Goal: Check status: Check status

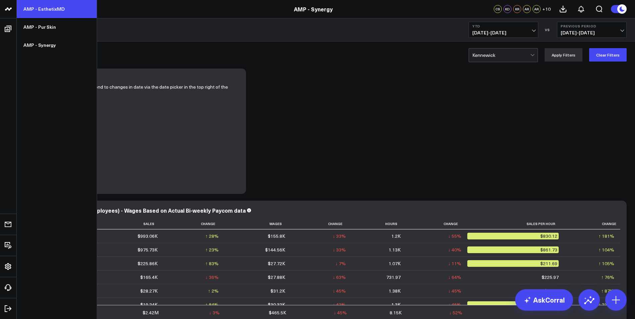
click at [30, 11] on link "AMP - EsthetixMD" at bounding box center [57, 9] width 80 height 18
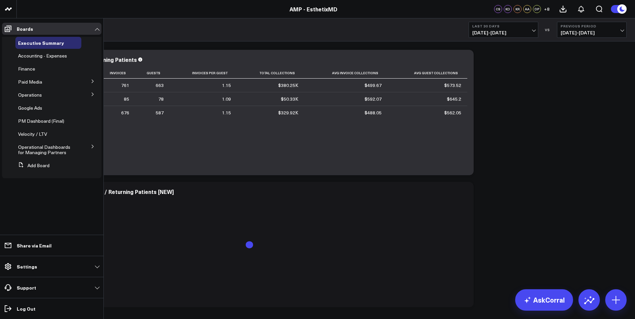
click at [93, 82] on icon at bounding box center [93, 81] width 2 height 3
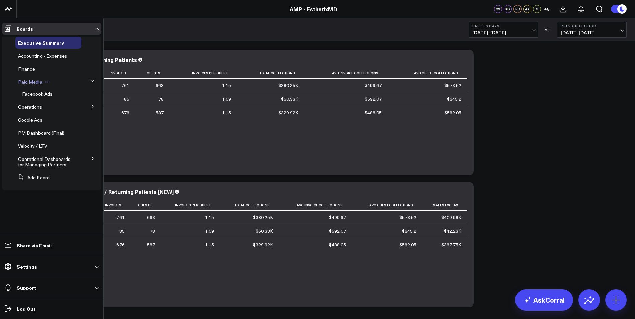
click at [29, 78] on div "Paid Media" at bounding box center [48, 82] width 66 height 12
click at [30, 82] on span "Paid Media" at bounding box center [30, 82] width 24 height 6
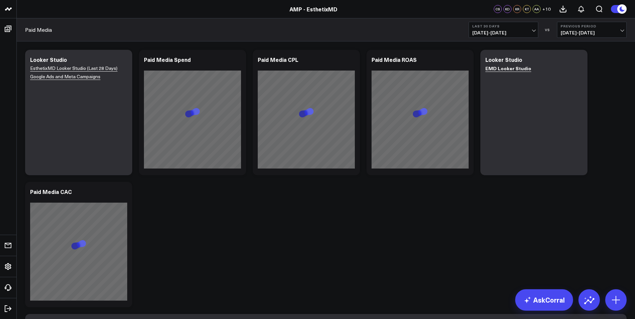
click at [498, 31] on span "[DATE] - [DATE]" at bounding box center [503, 32] width 62 height 5
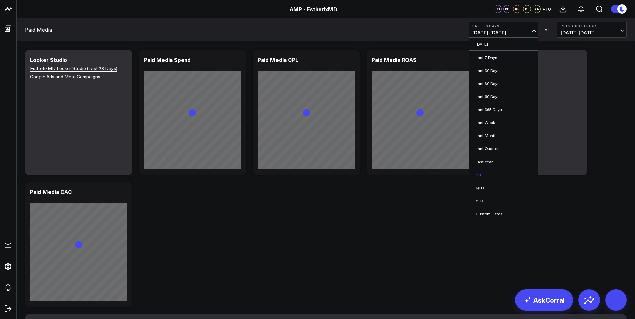
click at [484, 171] on link "MTD" at bounding box center [503, 174] width 69 height 13
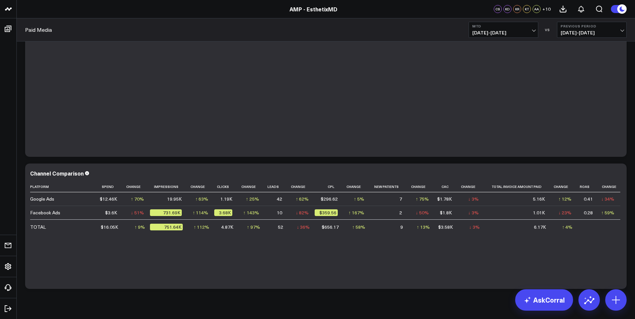
scroll to position [428, 0]
